Goal: Transaction & Acquisition: Purchase product/service

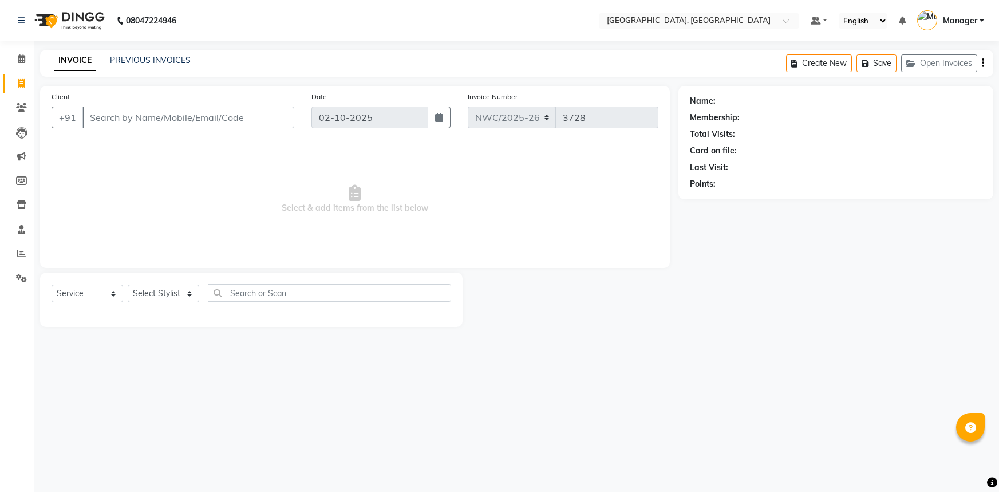
select select "service"
click at [151, 115] on input "Client" at bounding box center [188, 117] width 212 height 22
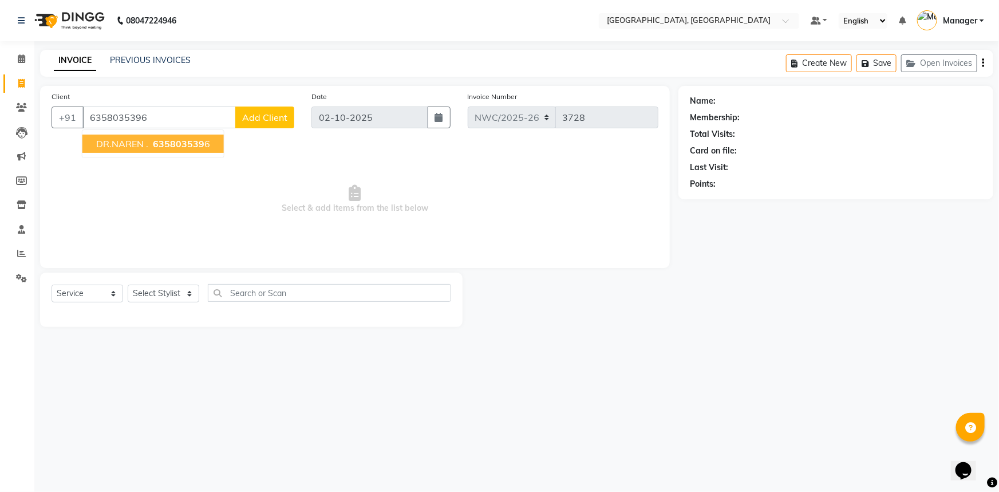
type input "6358035396"
select select "1: Object"
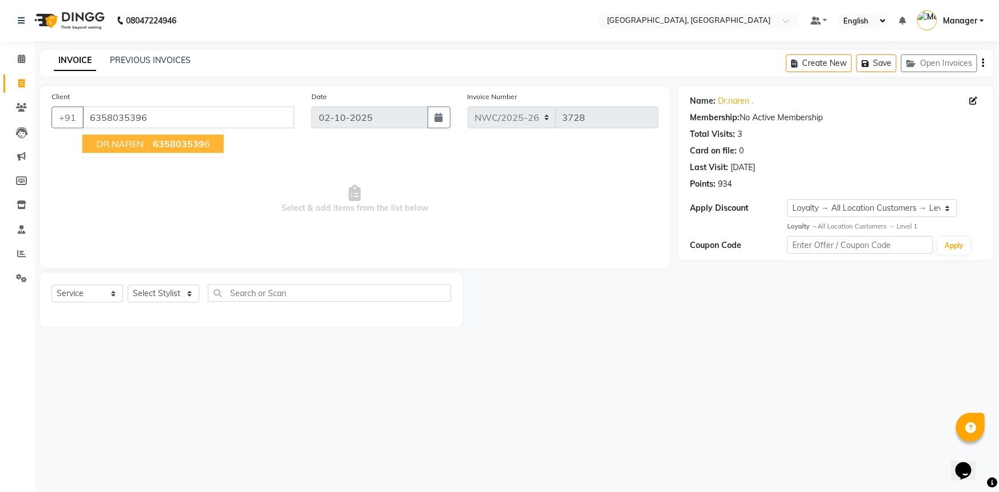
click at [159, 147] on span "635803539" at bounding box center [179, 143] width 52 height 11
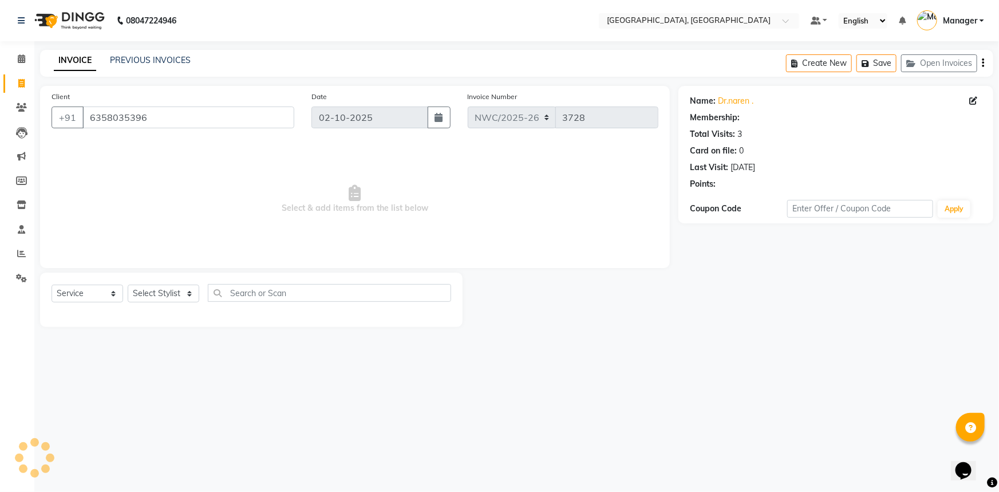
select select "1: Object"
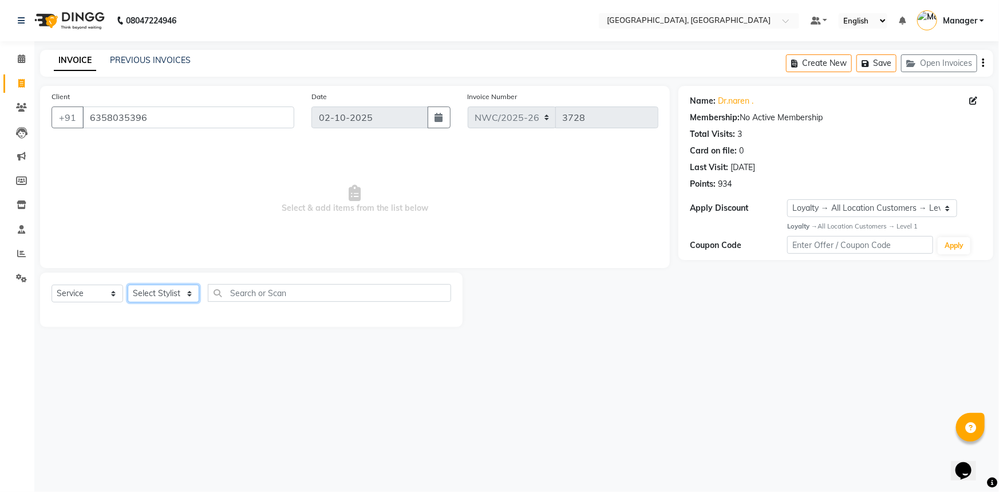
click at [171, 293] on select "Select Stylist [PERSON_NAME]-pdct Arshad_asst Arun_pdct Ashish_asst Counter_Sal…" at bounding box center [164, 294] width 72 height 18
select select "84840"
click at [128, 285] on select "Select Stylist [PERSON_NAME]-pdct Arshad_asst Arun_pdct Ashish_asst Counter_Sal…" at bounding box center [164, 294] width 72 height 18
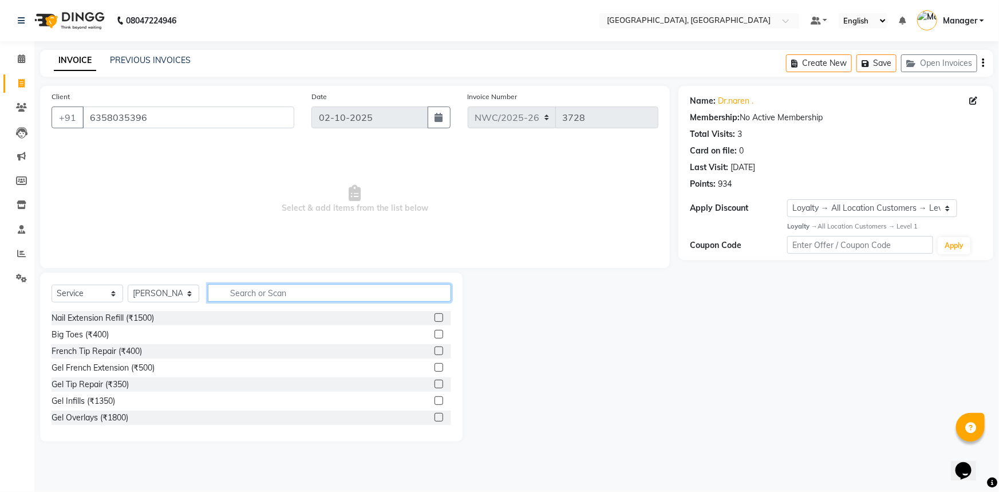
click at [283, 290] on input "text" at bounding box center [329, 293] width 243 height 18
type input "EYE"
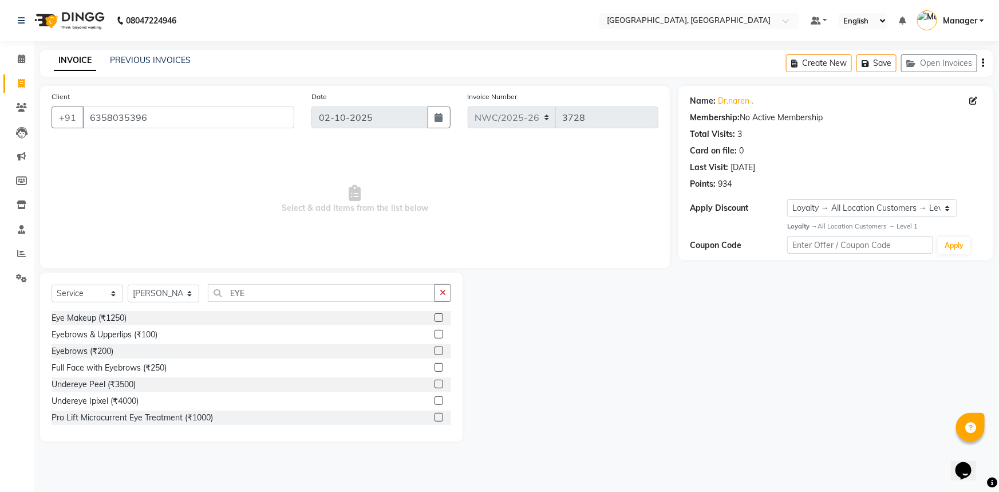
click at [434, 334] on label at bounding box center [438, 334] width 9 height 9
click at [434, 334] on input "checkbox" at bounding box center [437, 334] width 7 height 7
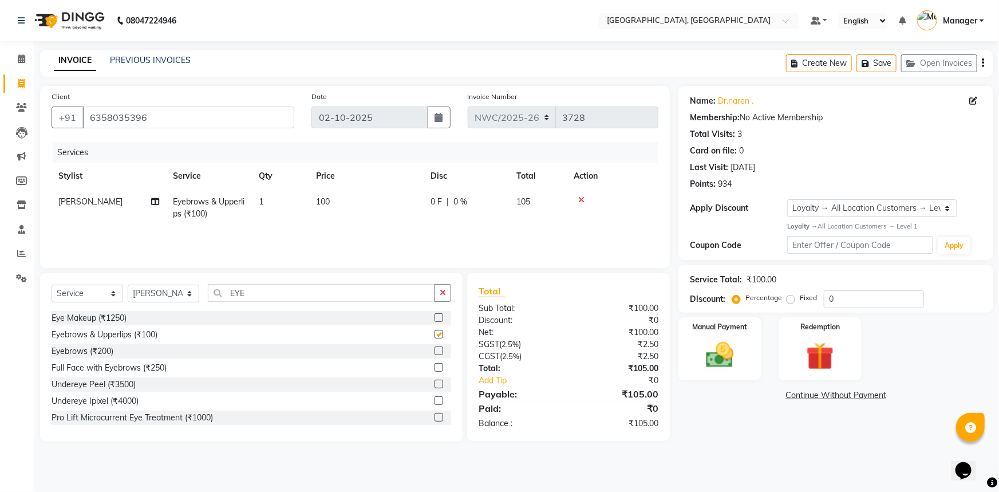
checkbox input "false"
click at [334, 206] on td "100" at bounding box center [366, 208] width 114 height 38
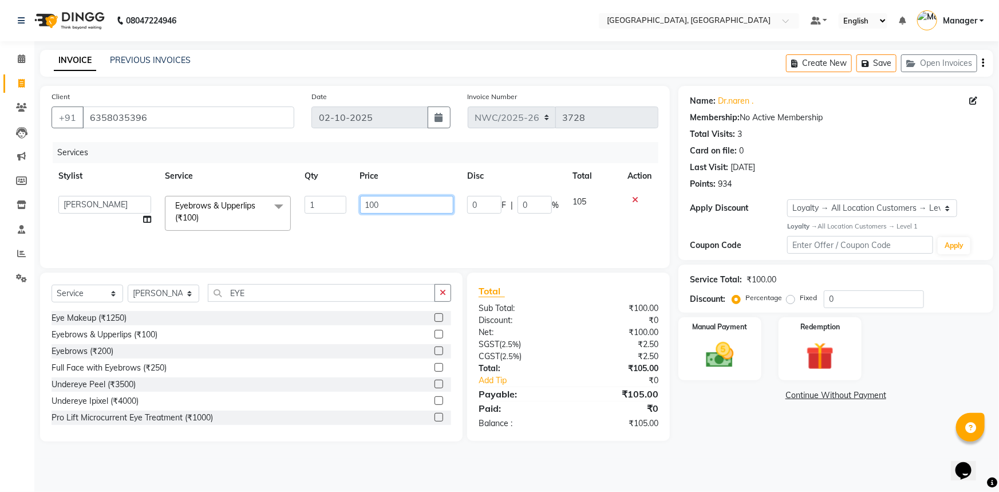
drag, startPoint x: 403, startPoint y: 206, endPoint x: 267, endPoint y: 191, distance: 137.0
click at [267, 191] on tr "[PERSON_NAME]-pdct Arshad_asst Arun_pdct Ashish_asst Counter_Sales [PERSON_NAME…" at bounding box center [355, 213] width 607 height 49
type input "470"
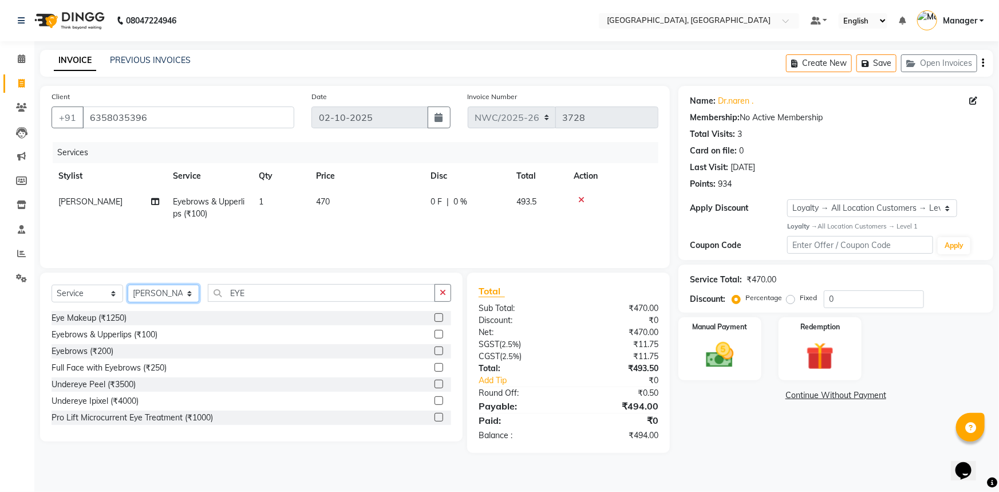
drag, startPoint x: 159, startPoint y: 297, endPoint x: 154, endPoint y: 285, distance: 12.9
click at [159, 297] on select "Select Stylist [PERSON_NAME]-pdct Arshad_asst Arun_pdct Ashish_asst Counter_Sal…" at bounding box center [164, 294] width 72 height 18
select select "84838"
click at [128, 285] on select "Select Stylist [PERSON_NAME]-pdct Arshad_asst Arun_pdct Ashish_asst Counter_Sal…" at bounding box center [164, 294] width 72 height 18
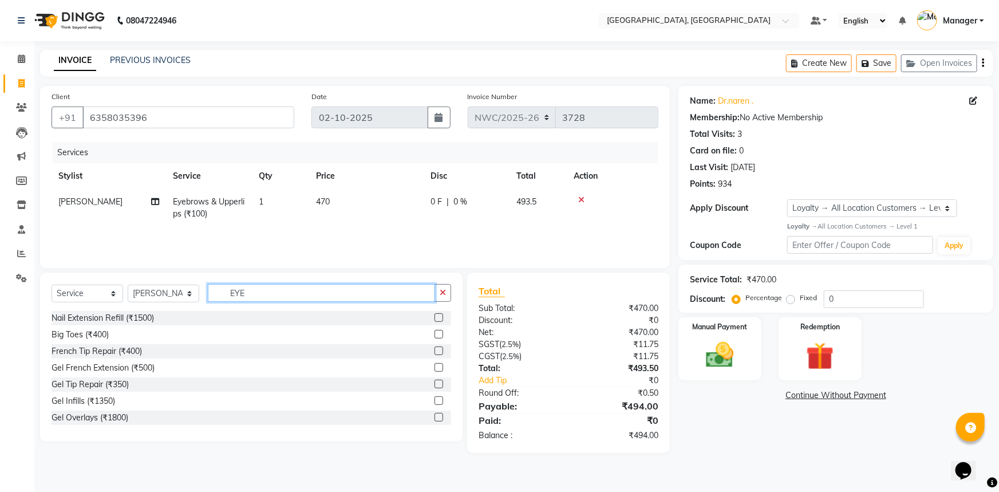
drag, startPoint x: 276, startPoint y: 287, endPoint x: 159, endPoint y: 282, distance: 117.5
click at [159, 282] on div "Select Service Product Membership Package Voucher Prepaid Gift Card Select Styl…" at bounding box center [251, 356] width 422 height 169
type input "ICE"
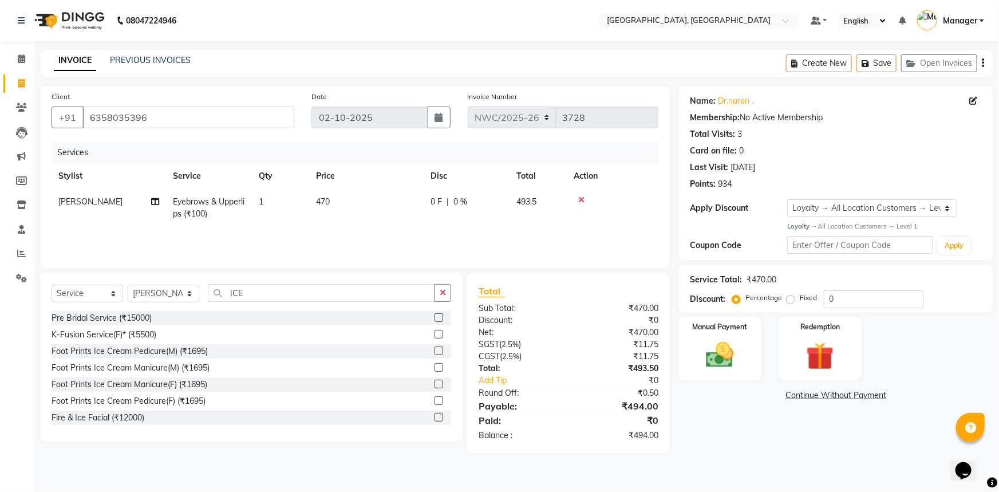
click at [434, 385] on label at bounding box center [438, 384] width 9 height 9
click at [434, 385] on input "checkbox" at bounding box center [437, 384] width 7 height 7
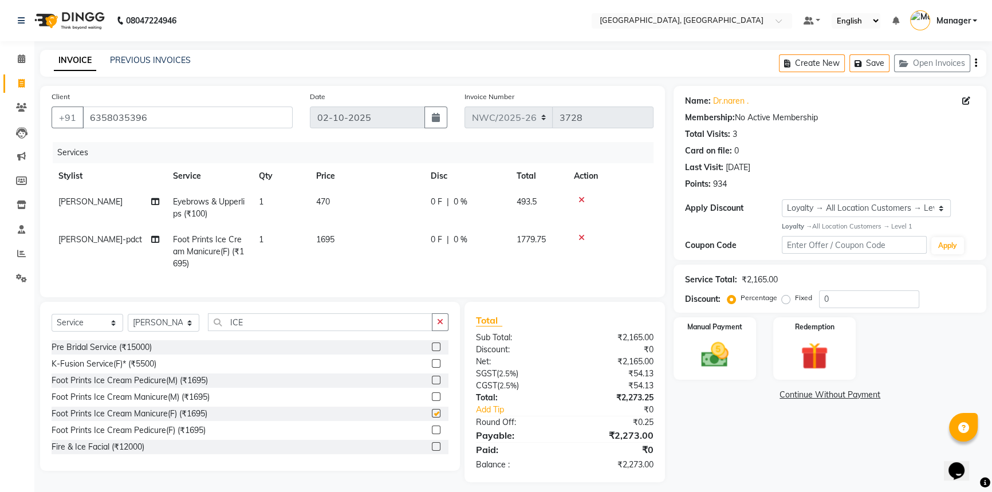
checkbox input "false"
click at [347, 240] on td "1695" at bounding box center [366, 252] width 114 height 50
select select "84838"
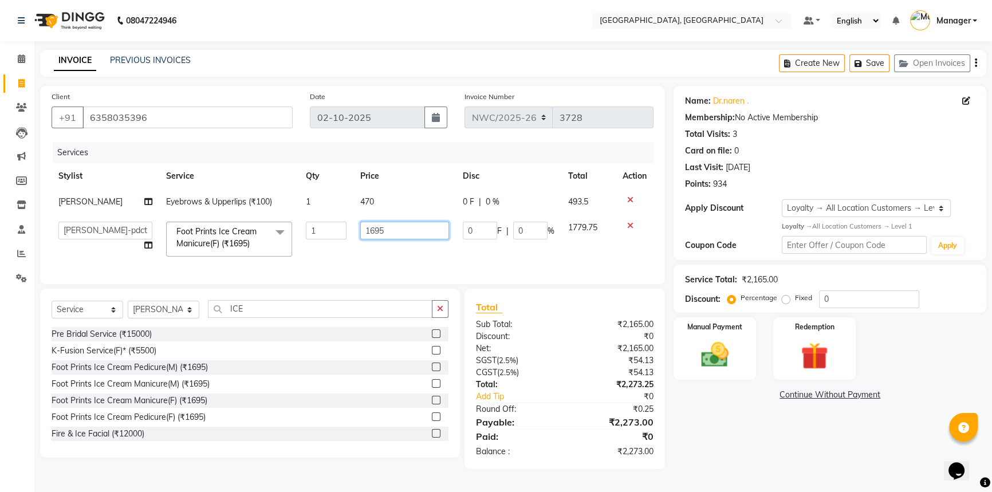
drag, startPoint x: 396, startPoint y: 228, endPoint x: 275, endPoint y: 179, distance: 130.4
click at [275, 179] on table "Stylist Service Qty Price Disc Total Action [PERSON_NAME] Eyebrows & Upperlips …" at bounding box center [353, 213] width 602 height 100
type input "1700"
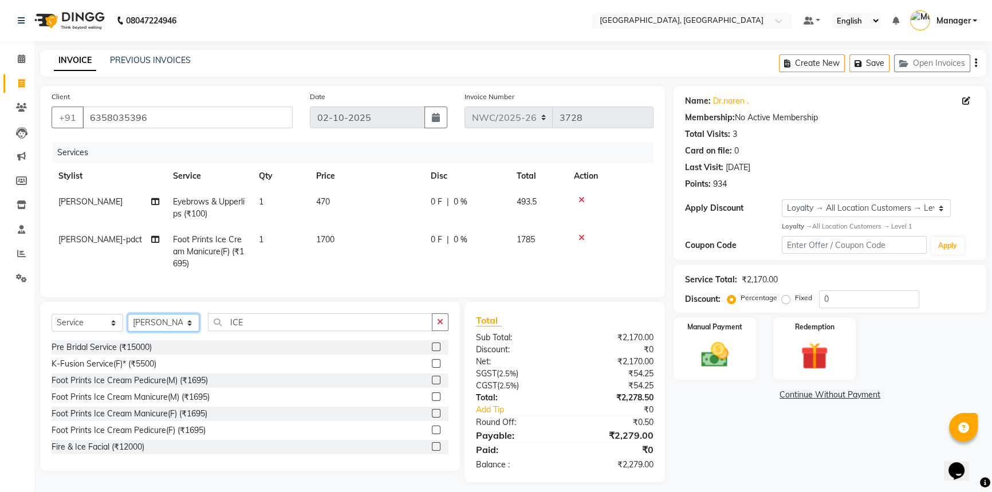
click at [158, 317] on div "Select Service Product Membership Package Voucher Prepaid Gift Card Select Styl…" at bounding box center [250, 386] width 420 height 169
select select "85707"
click at [128, 322] on select "Select Stylist [PERSON_NAME]-pdct Arshad_asst Arun_pdct Ashish_asst Counter_Sal…" at bounding box center [164, 323] width 72 height 18
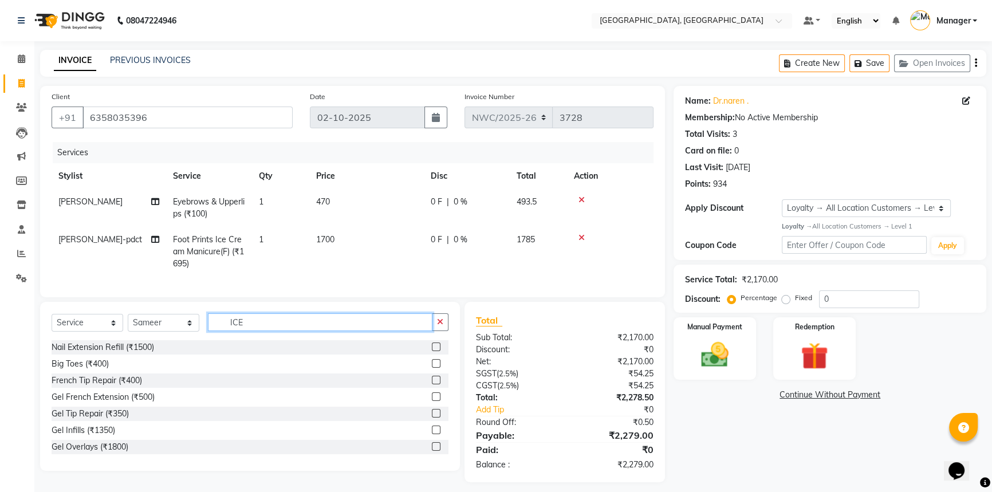
drag, startPoint x: 266, startPoint y: 330, endPoint x: 161, endPoint y: 314, distance: 106.0
click at [166, 315] on div "Select Service Product Membership Package Voucher Prepaid Gift Card Select Styl…" at bounding box center [250, 386] width 420 height 169
type input "CUT"
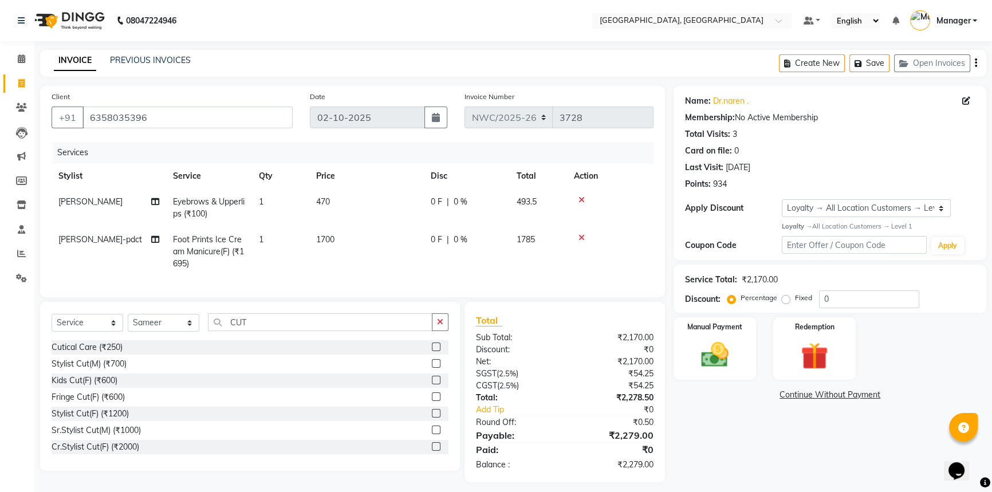
click at [432, 368] on label at bounding box center [436, 363] width 9 height 9
click at [432, 368] on input "checkbox" at bounding box center [435, 363] width 7 height 7
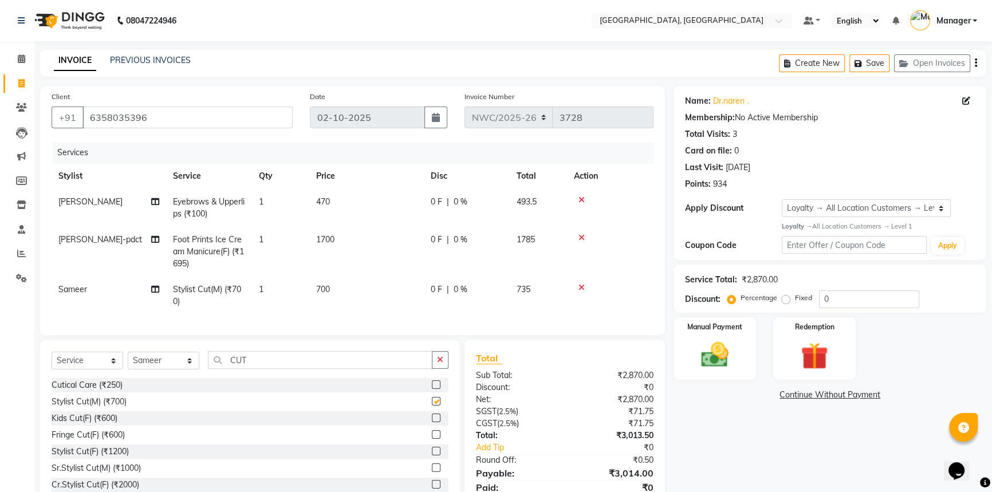
checkbox input "false"
drag, startPoint x: 212, startPoint y: 354, endPoint x: 191, endPoint y: 347, distance: 21.7
click at [191, 347] on div "Select Service Product Membership Package Voucher Prepaid Gift Card Select Styl…" at bounding box center [250, 423] width 420 height 169
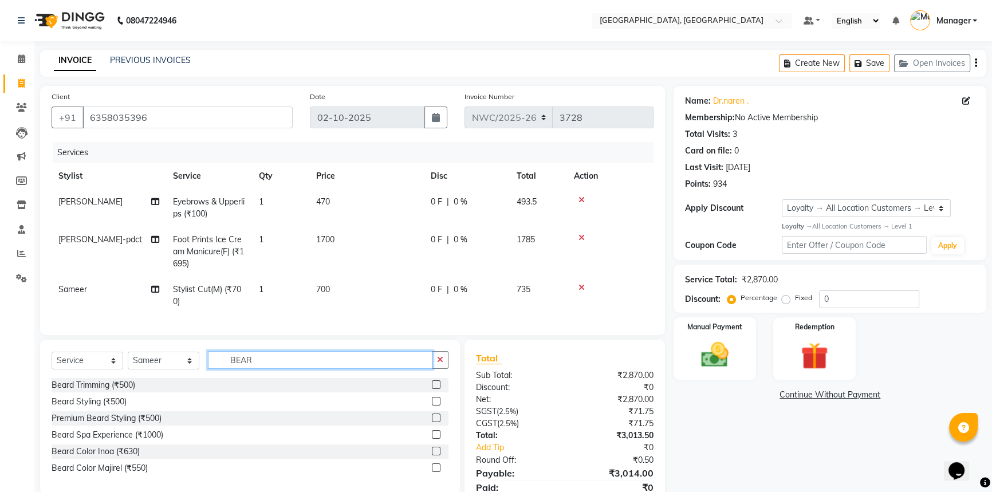
type input "BEAR"
click at [436, 389] on label at bounding box center [436, 384] width 9 height 9
click at [436, 389] on input "checkbox" at bounding box center [435, 384] width 7 height 7
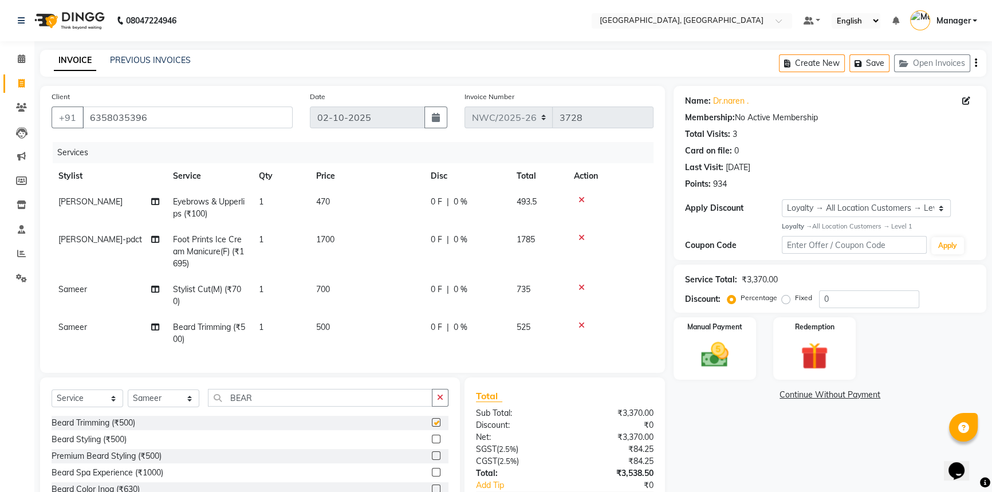
checkbox input "false"
click at [353, 330] on td "500" at bounding box center [366, 333] width 114 height 38
select select "85707"
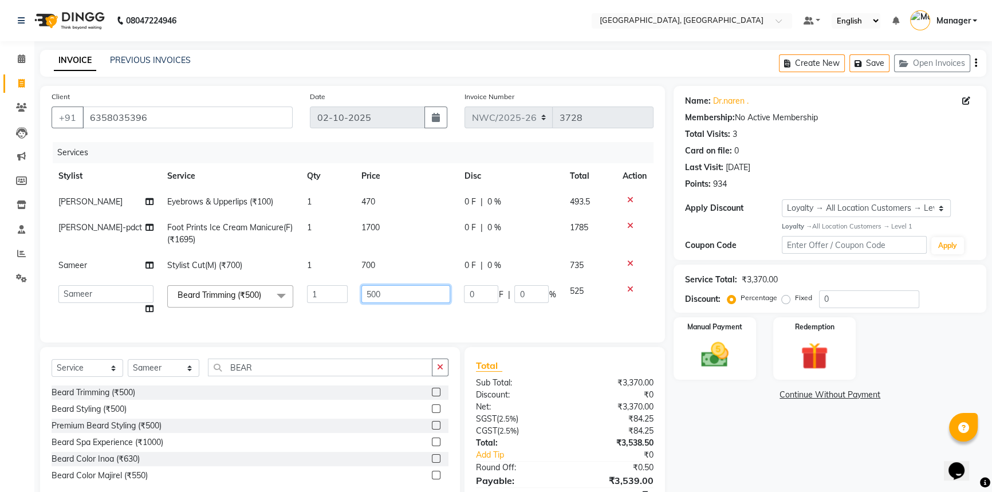
drag, startPoint x: 403, startPoint y: 294, endPoint x: 267, endPoint y: 282, distance: 136.8
click at [289, 281] on tr "[PERSON_NAME]-pdct Arshad_asst Arun_pdct Ashish_asst Counter_Sales [PERSON_NAME…" at bounding box center [353, 300] width 602 height 44
type input "350"
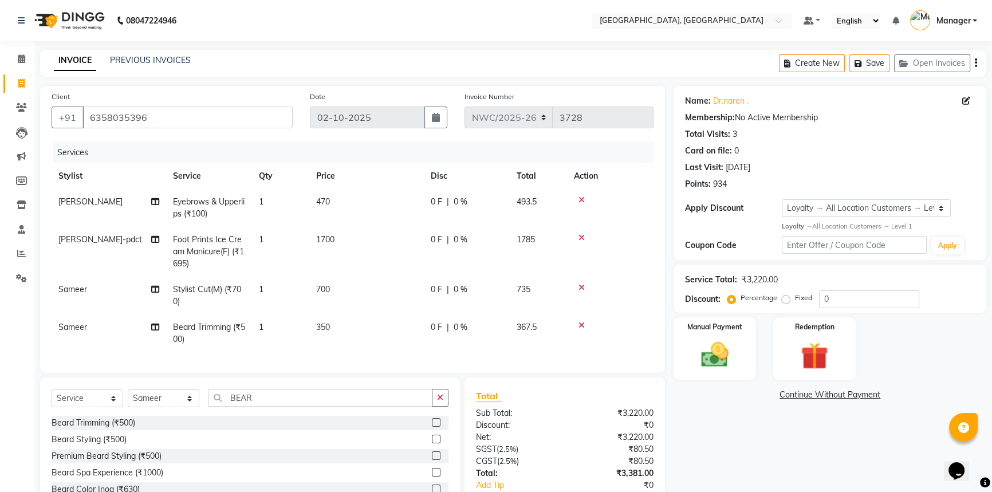
click at [378, 263] on tbody "[PERSON_NAME] Eyebrows & Upperlips (₹100) 1 470 0 F | 0 % 493.5 [PERSON_NAME]-p…" at bounding box center [353, 270] width 602 height 163
click at [365, 286] on td "700" at bounding box center [366, 295] width 114 height 38
select select "85707"
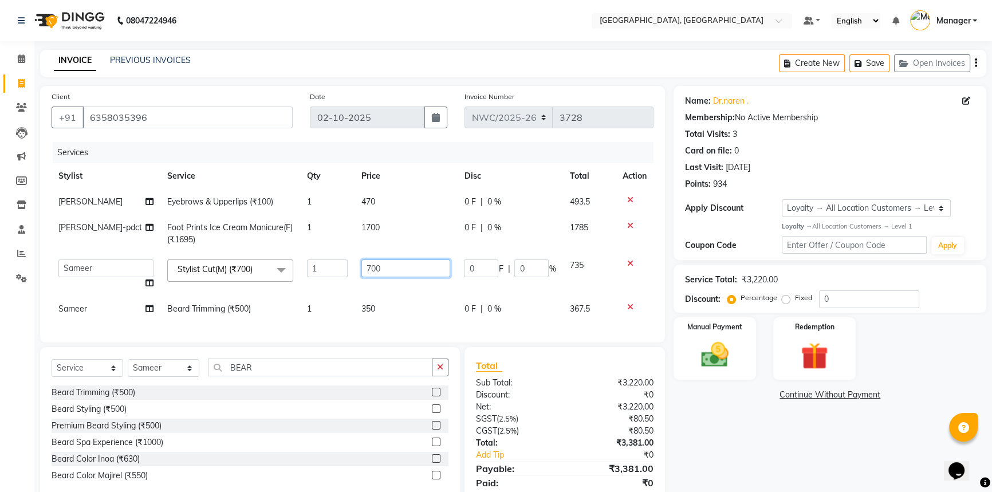
drag, startPoint x: 410, startPoint y: 270, endPoint x: 195, endPoint y: 238, distance: 218.2
click at [195, 238] on tbody "[PERSON_NAME] Eyebrows & Upperlips (₹100) 1 470 0 F | 0 % 493.5 [PERSON_NAME]-p…" at bounding box center [353, 255] width 602 height 133
type input "500"
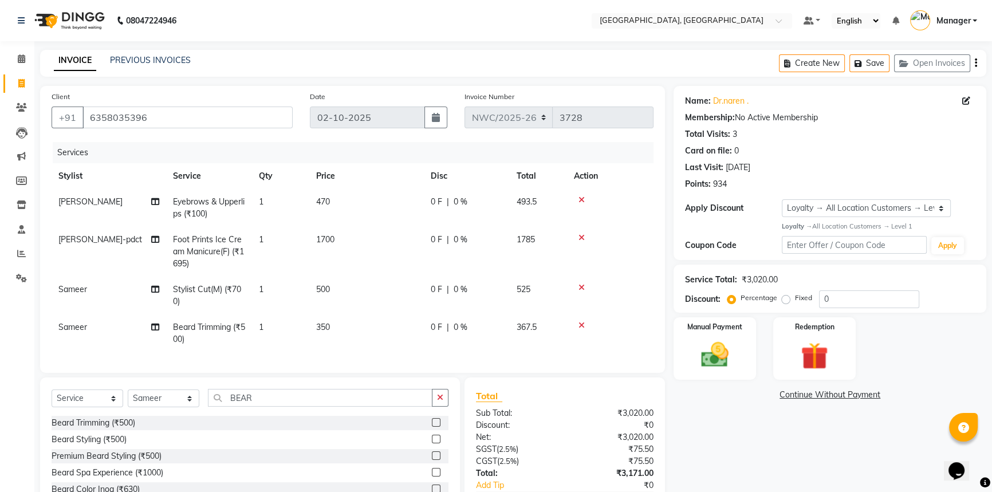
click at [750, 422] on div "Name: Dr.naren . Membership: No Active Membership Total Visits: 3 Card on file:…" at bounding box center [833, 316] width 321 height 460
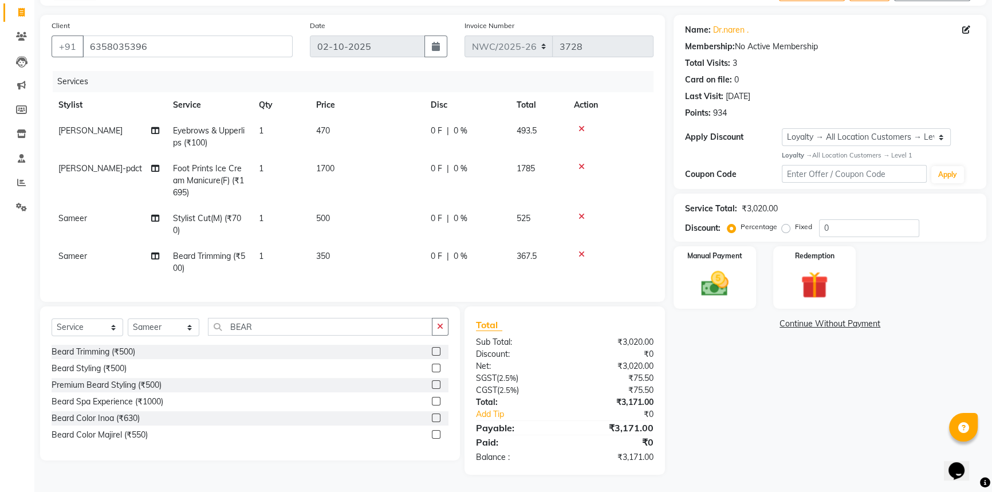
scroll to position [79, 0]
drag, startPoint x: 706, startPoint y: 275, endPoint x: 752, endPoint y: 302, distance: 52.3
click at [707, 276] on img at bounding box center [715, 283] width 46 height 33
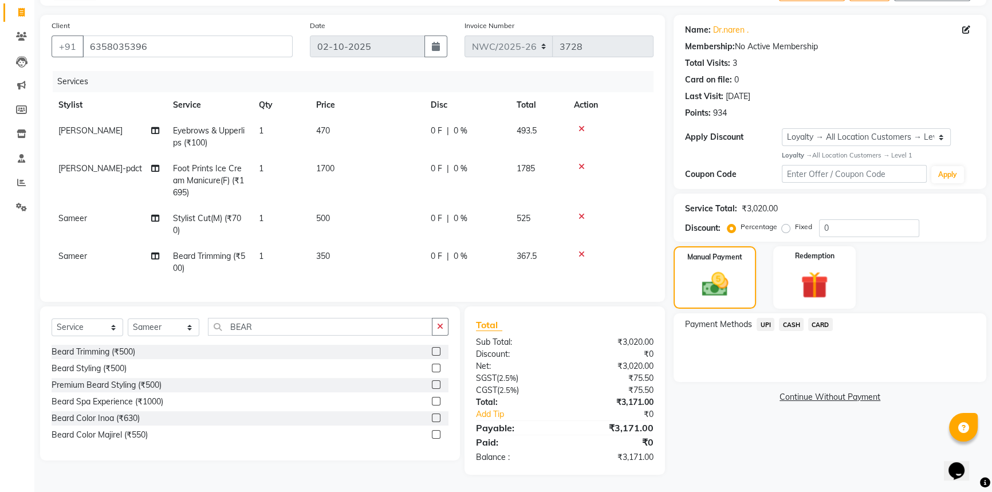
drag, startPoint x: 819, startPoint y: 315, endPoint x: 821, endPoint y: 327, distance: 12.9
click at [819, 318] on span "CARD" at bounding box center [820, 324] width 25 height 13
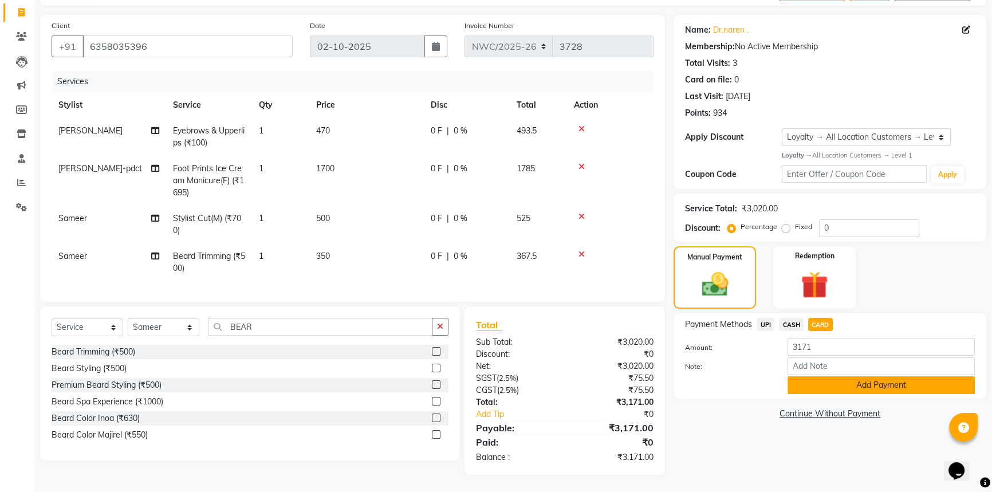
click at [822, 376] on button "Add Payment" at bounding box center [880, 385] width 187 height 18
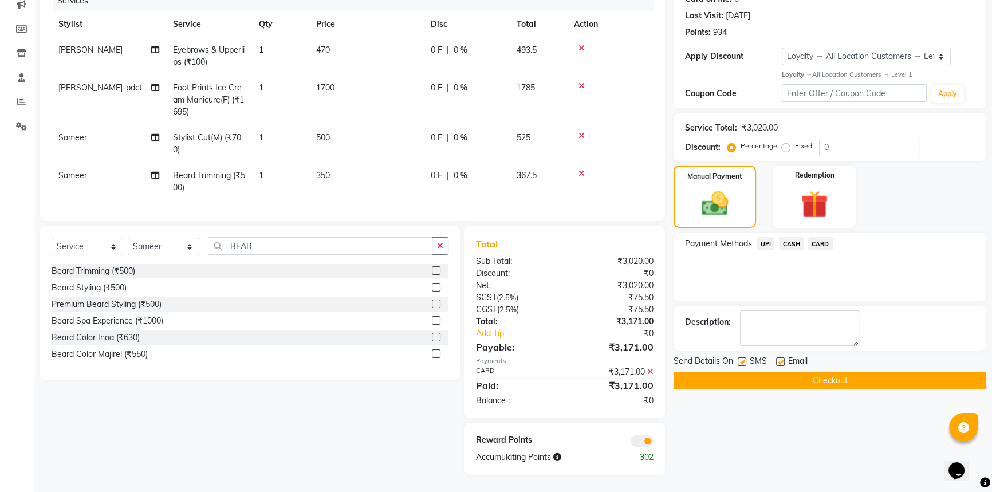
scroll to position [160, 0]
click at [797, 373] on button "Checkout" at bounding box center [829, 381] width 313 height 18
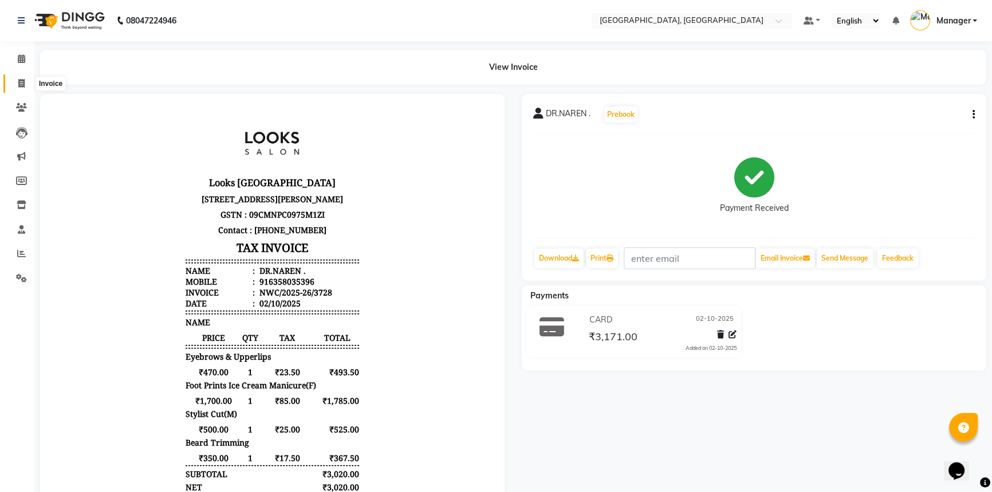
click at [20, 88] on span at bounding box center [21, 83] width 20 height 13
select select "service"
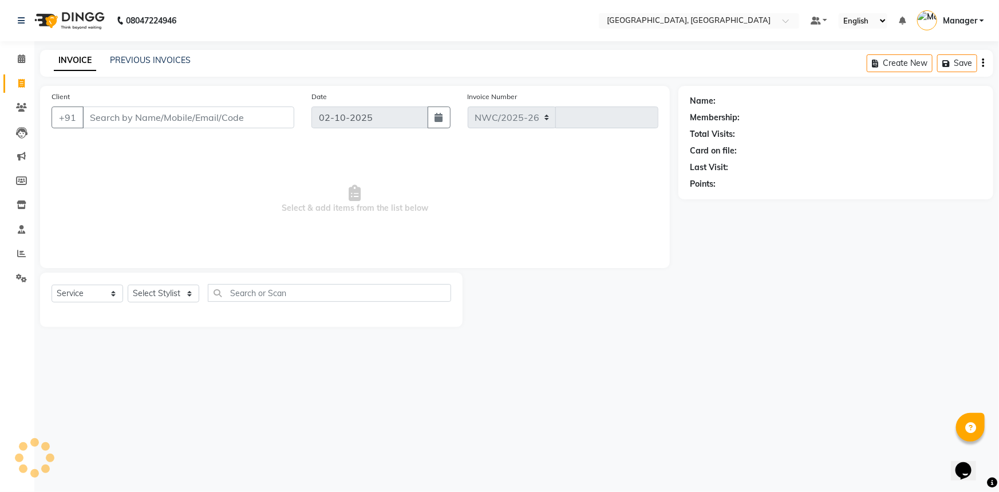
select select "8574"
type input "3729"
click at [20, 64] on span at bounding box center [21, 59] width 20 height 13
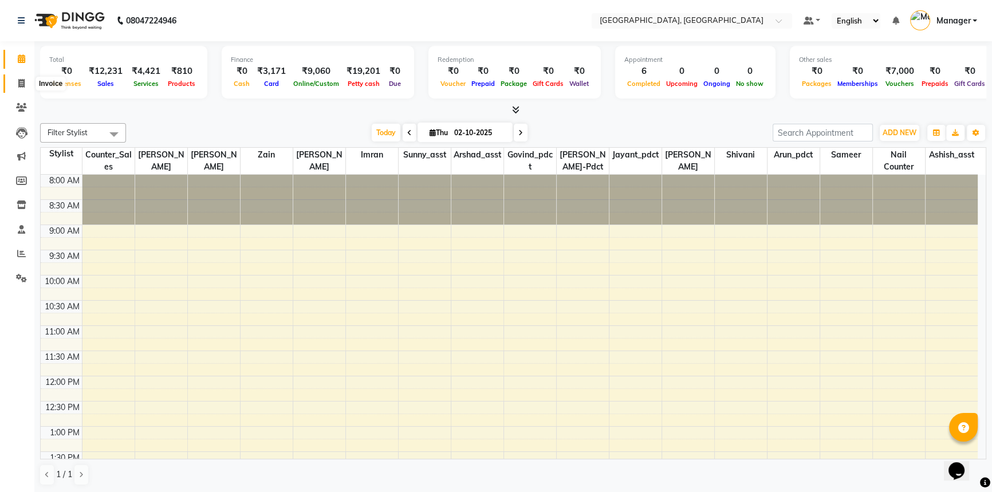
click at [21, 86] on icon at bounding box center [21, 83] width 6 height 9
select select "service"
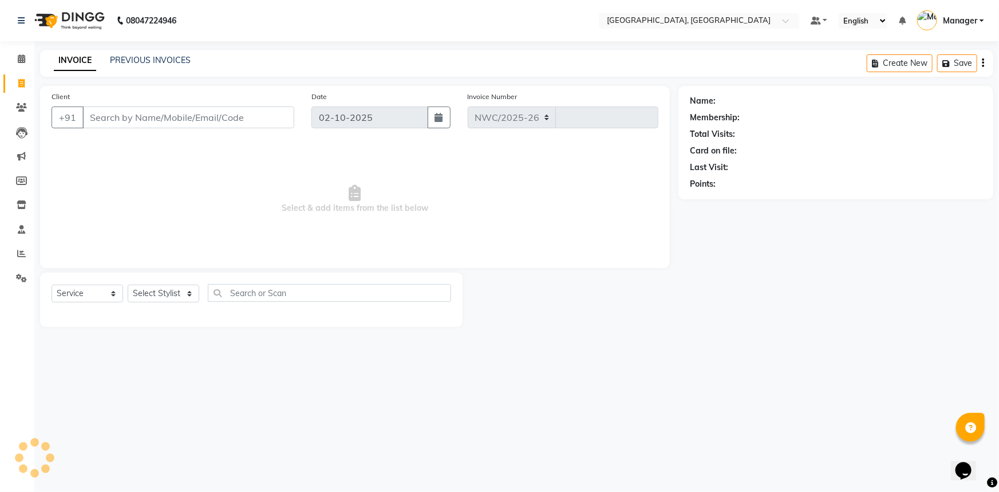
select select "8574"
type input "3729"
click at [131, 109] on input "Client" at bounding box center [188, 117] width 212 height 22
